Goal: Information Seeking & Learning: Check status

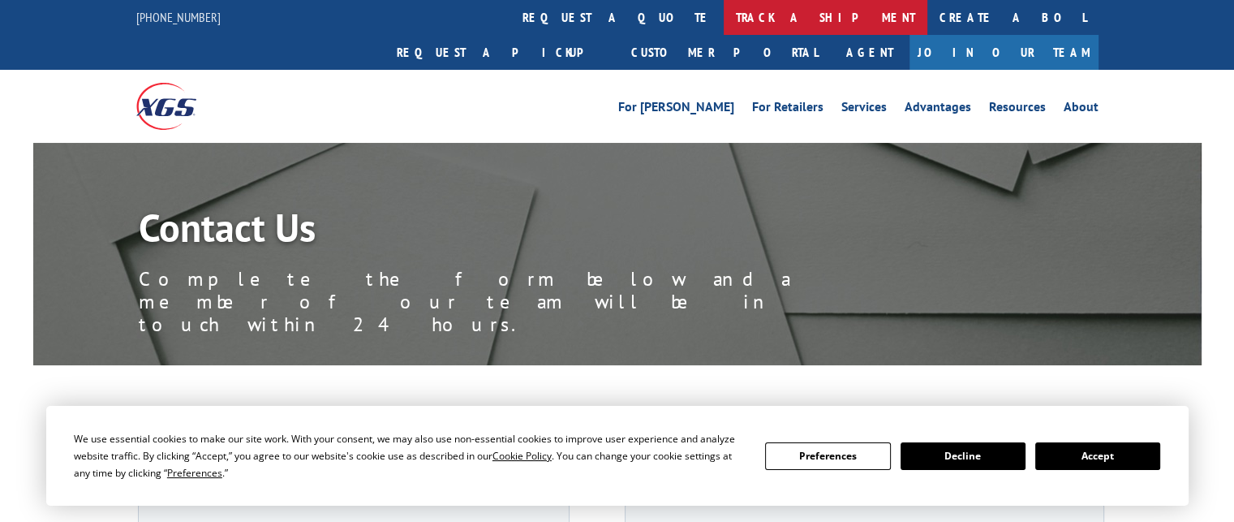
click at [724, 20] on link "track a shipment" at bounding box center [826, 17] width 204 height 35
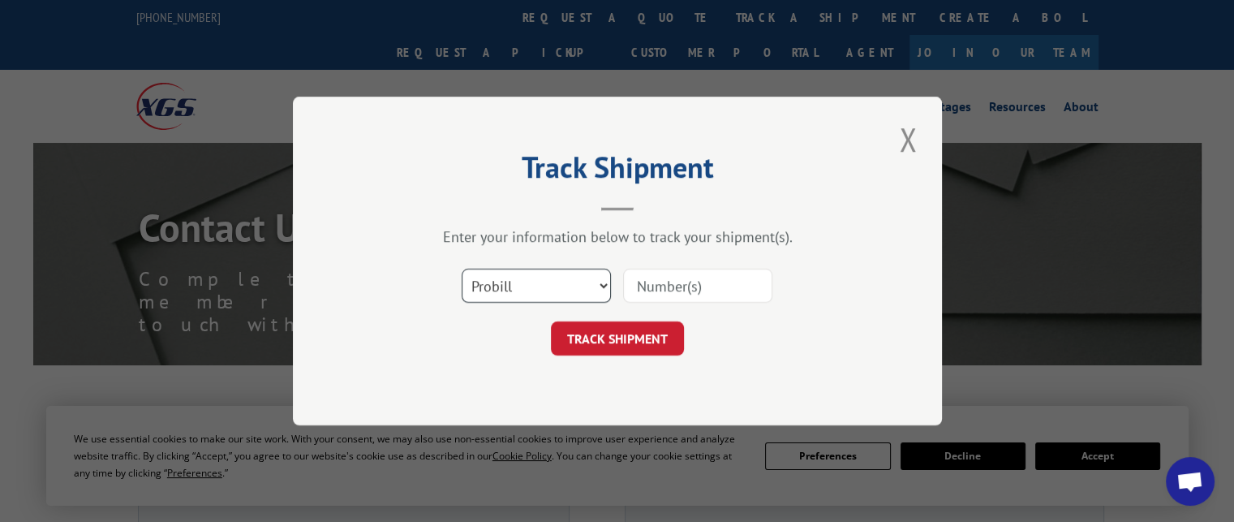
click at [562, 288] on select "Select category... Probill BOL PO" at bounding box center [536, 286] width 149 height 34
select select "bol"
click at [462, 269] on select "Select category... Probill BOL PO" at bounding box center [536, 286] width 149 height 34
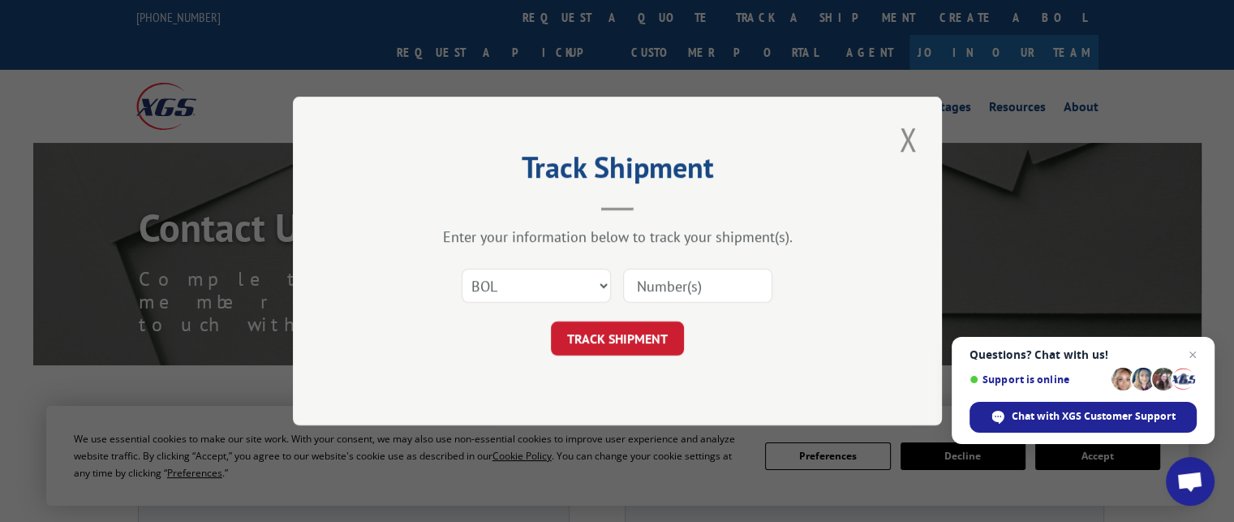
click at [648, 272] on input at bounding box center [697, 286] width 149 height 34
drag, startPoint x: 692, startPoint y: 291, endPoint x: 915, endPoint y: 314, distance: 224.3
click at [710, 298] on input at bounding box center [697, 286] width 149 height 34
type input "2792611"
click at [618, 346] on button "TRACK SHIPMENT" at bounding box center [617, 338] width 133 height 34
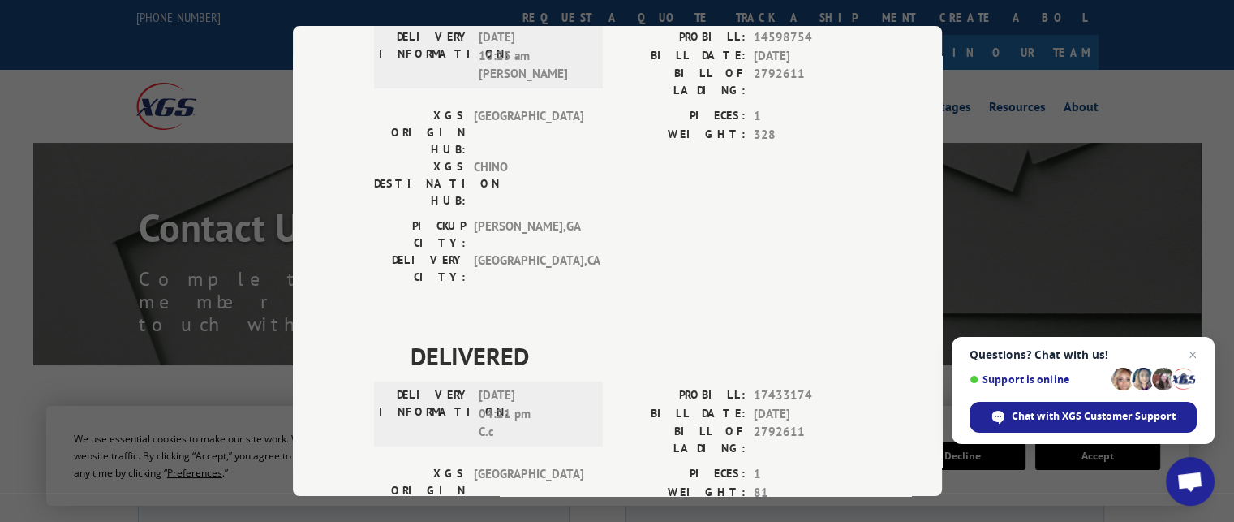
scroll to position [182, 0]
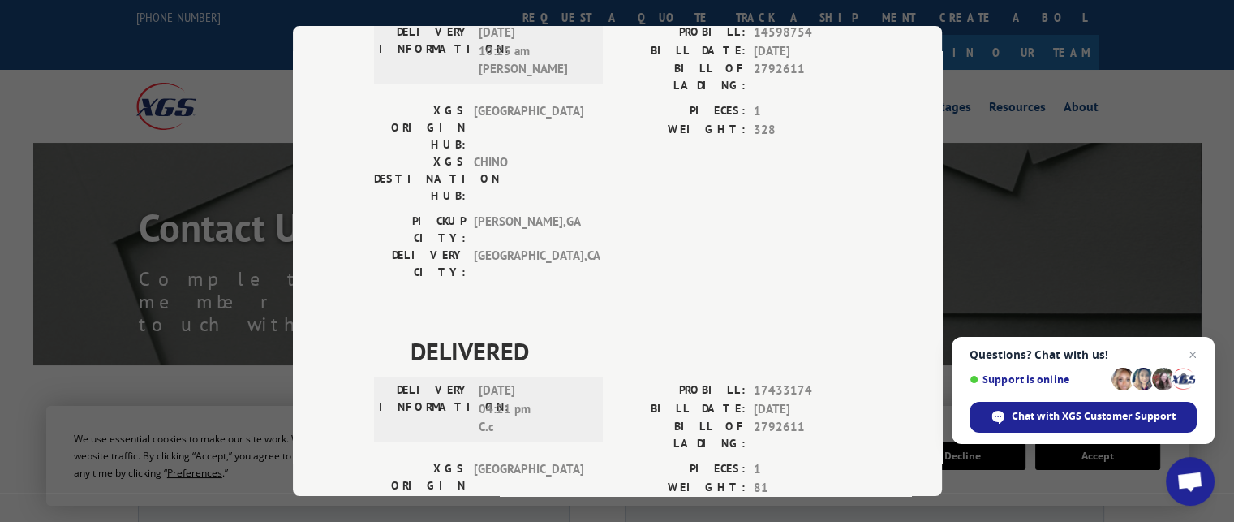
click at [453, 381] on label "DELIVERY INFORMATION:" at bounding box center [425, 408] width 92 height 55
click at [523, 381] on span "[DATE] 04:21 pm C.c" at bounding box center [534, 408] width 110 height 55
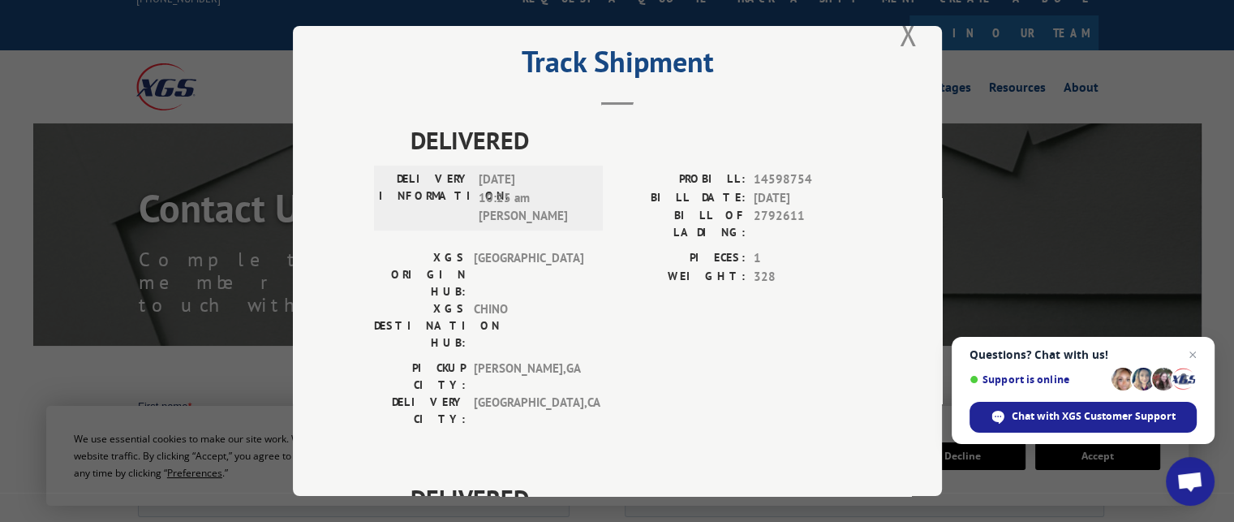
scroll to position [0, 0]
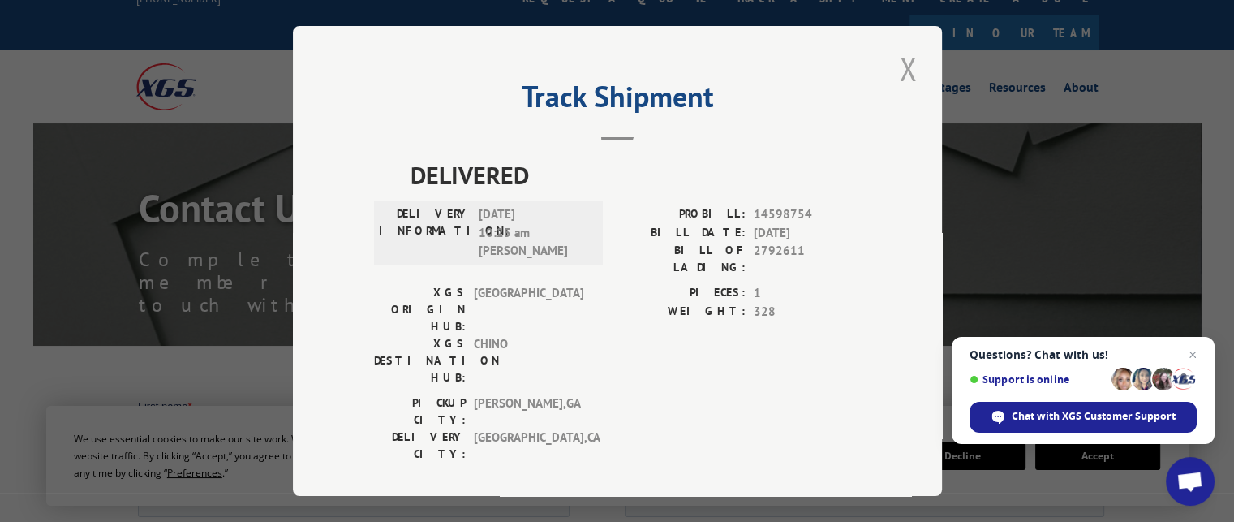
click at [896, 69] on button "Close modal" at bounding box center [908, 68] width 28 height 45
